Goal: Information Seeking & Learning: Learn about a topic

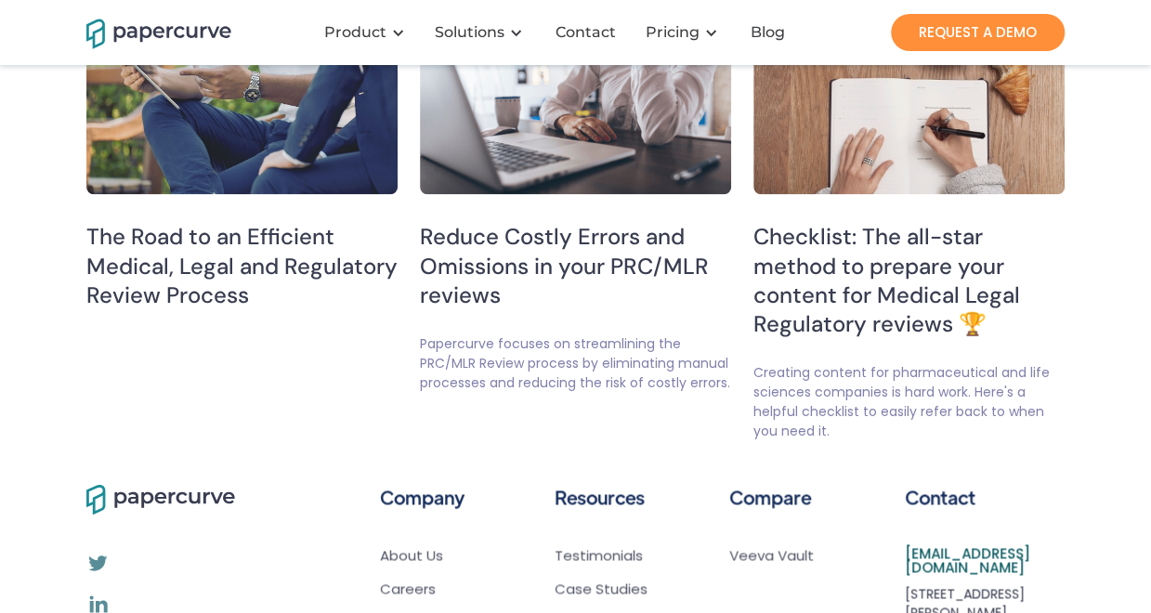
scroll to position [4556, 0]
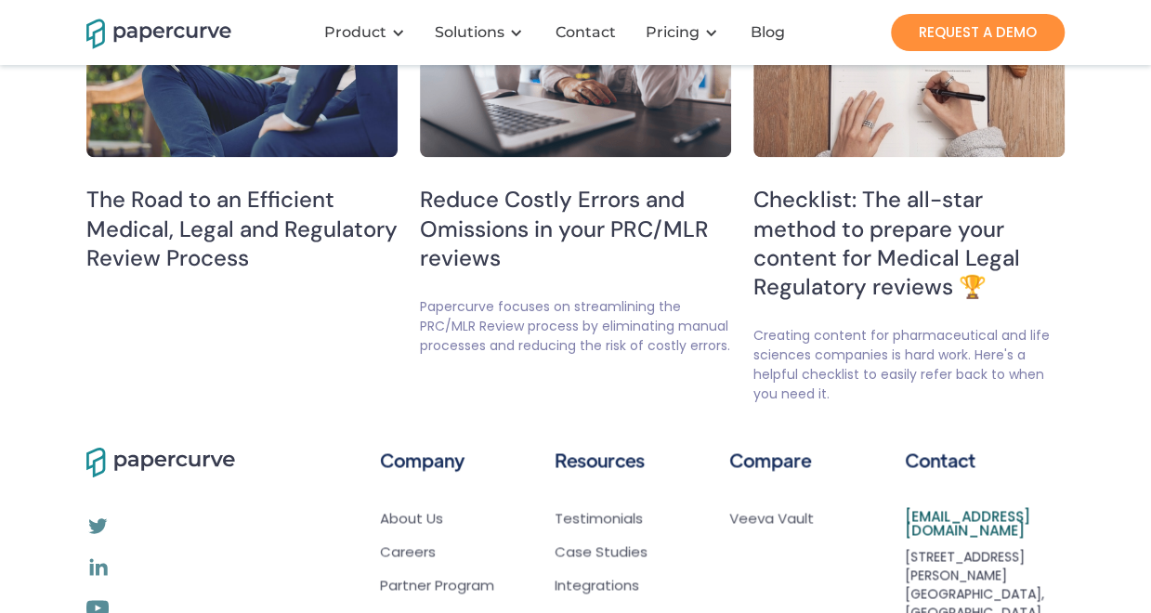
click at [870, 254] on h5 "Checklist: The all-star method to prepare your content for Medical Legal Regula…" at bounding box center [909, 243] width 311 height 116
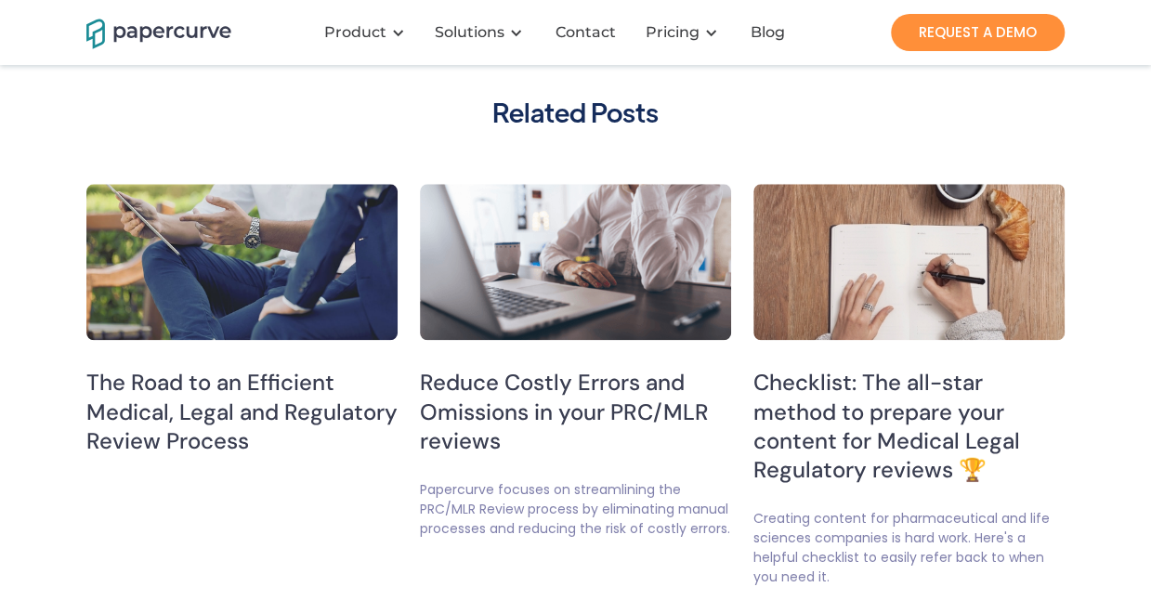
scroll to position [4370, 0]
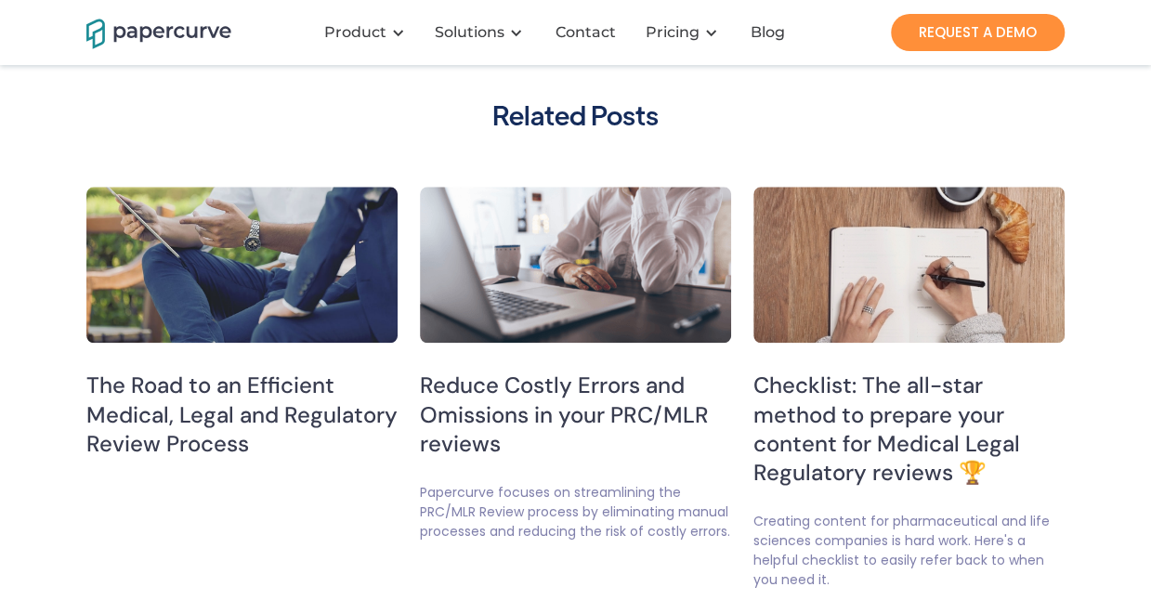
click at [269, 432] on h5 "The Road to an Efficient Medical, Legal and Regulatory Review Process" at bounding box center [241, 414] width 311 height 87
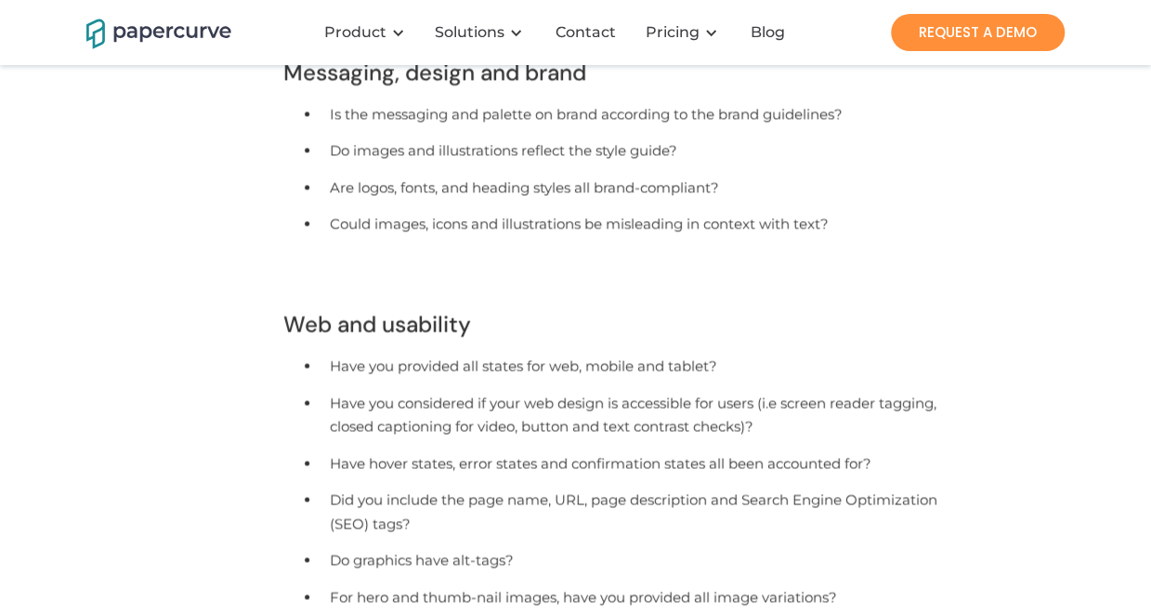
scroll to position [1394, 0]
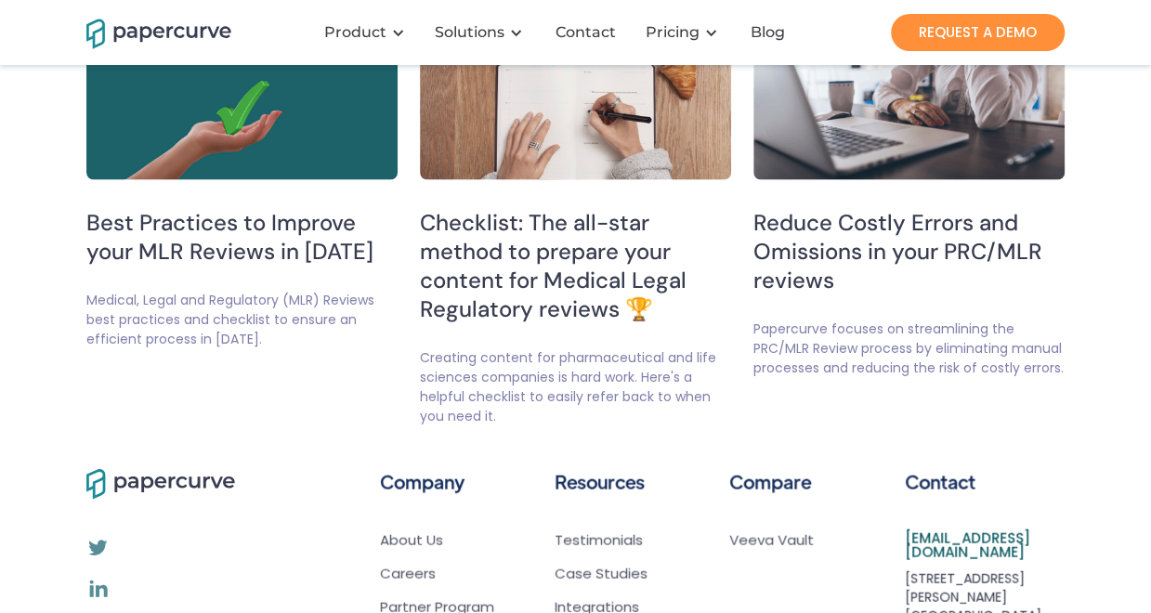
scroll to position [5302, 0]
